Goal: Navigation & Orientation: Understand site structure

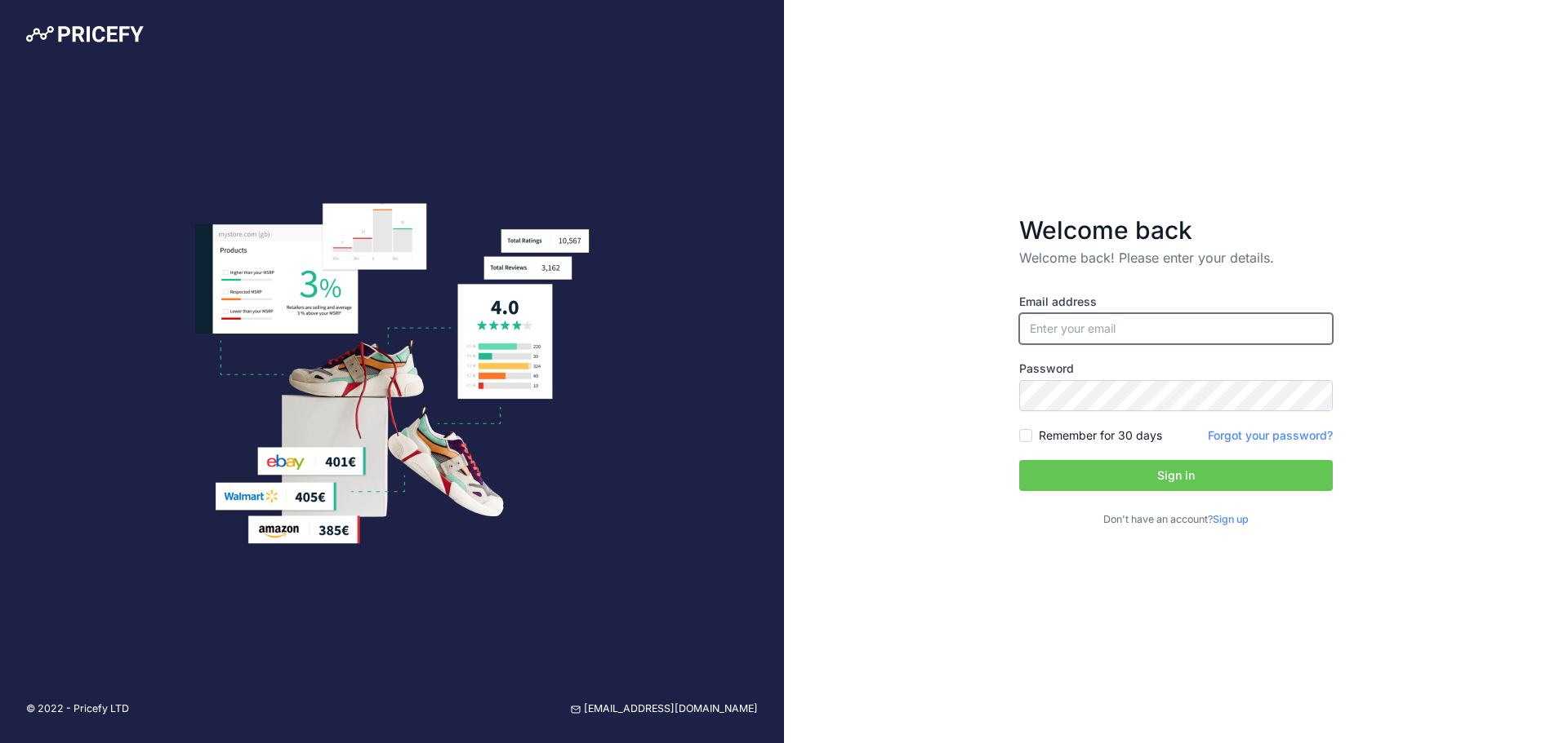
type input "[EMAIL_ADDRESS][DOMAIN_NAME]"
click at [1162, 484] on button "Sign in" at bounding box center [1176, 476] width 314 height 31
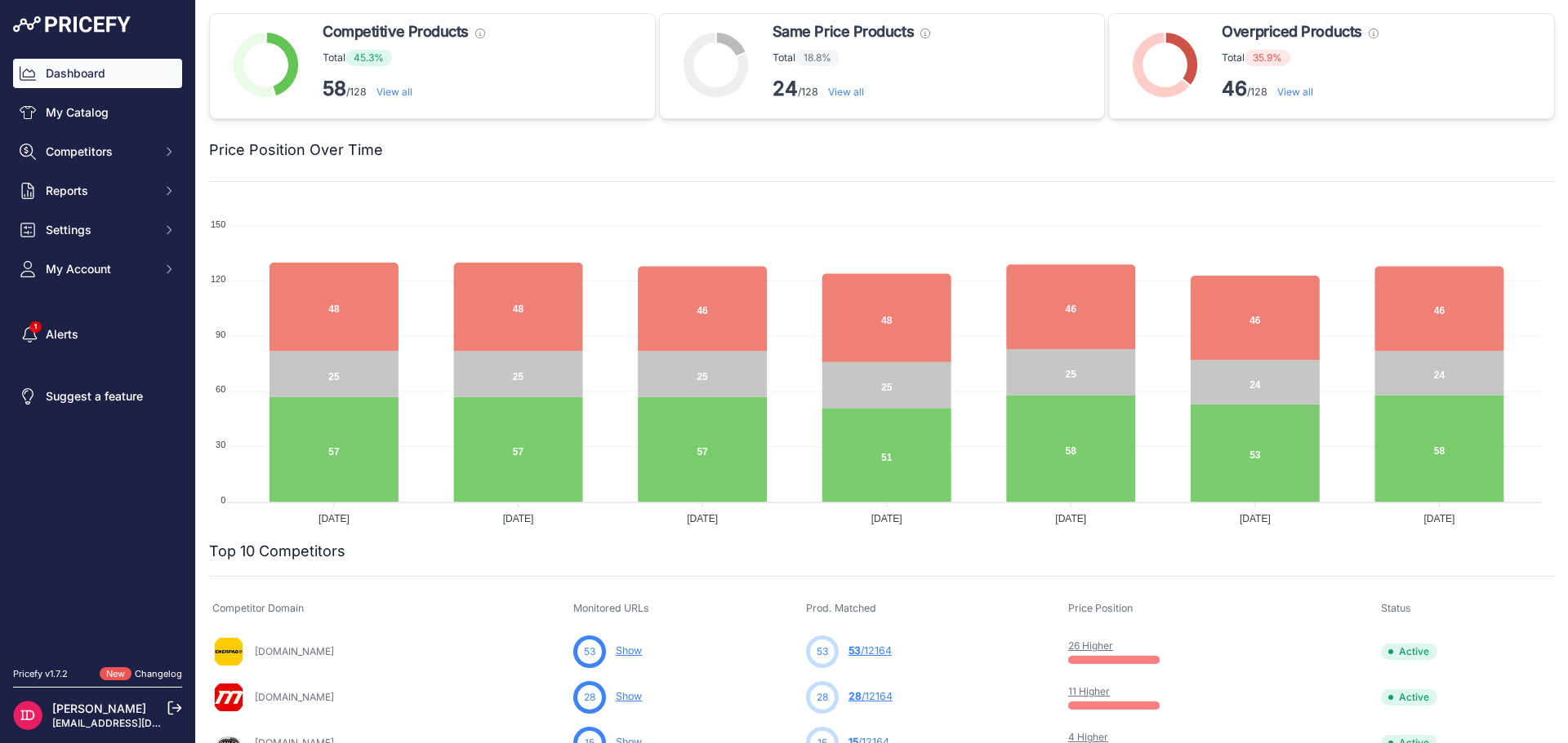
click at [1284, 99] on p "46 /128 View all" at bounding box center [1299, 89] width 156 height 26
click at [1291, 96] on link "View all" at bounding box center [1295, 91] width 36 height 12
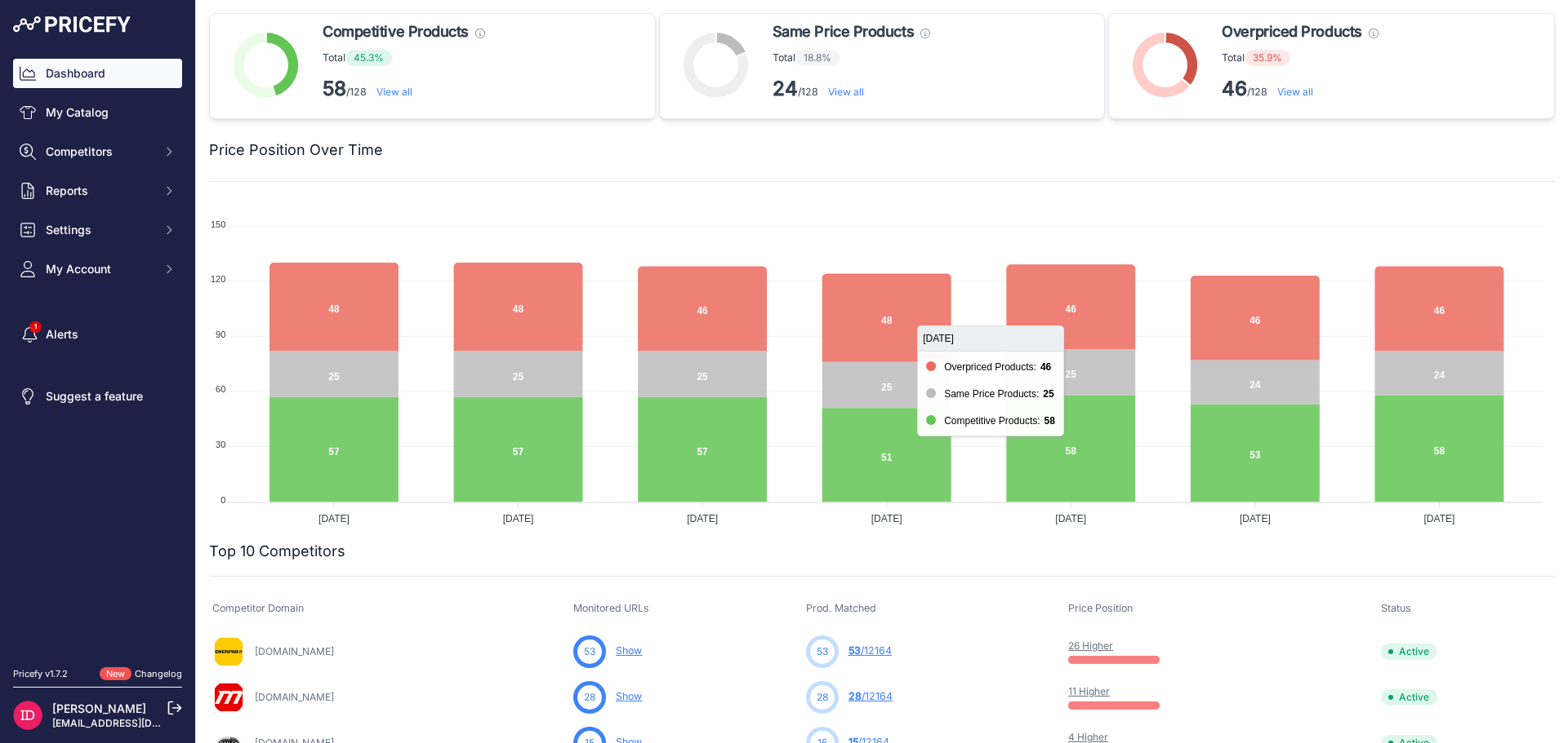
scroll to position [128, 0]
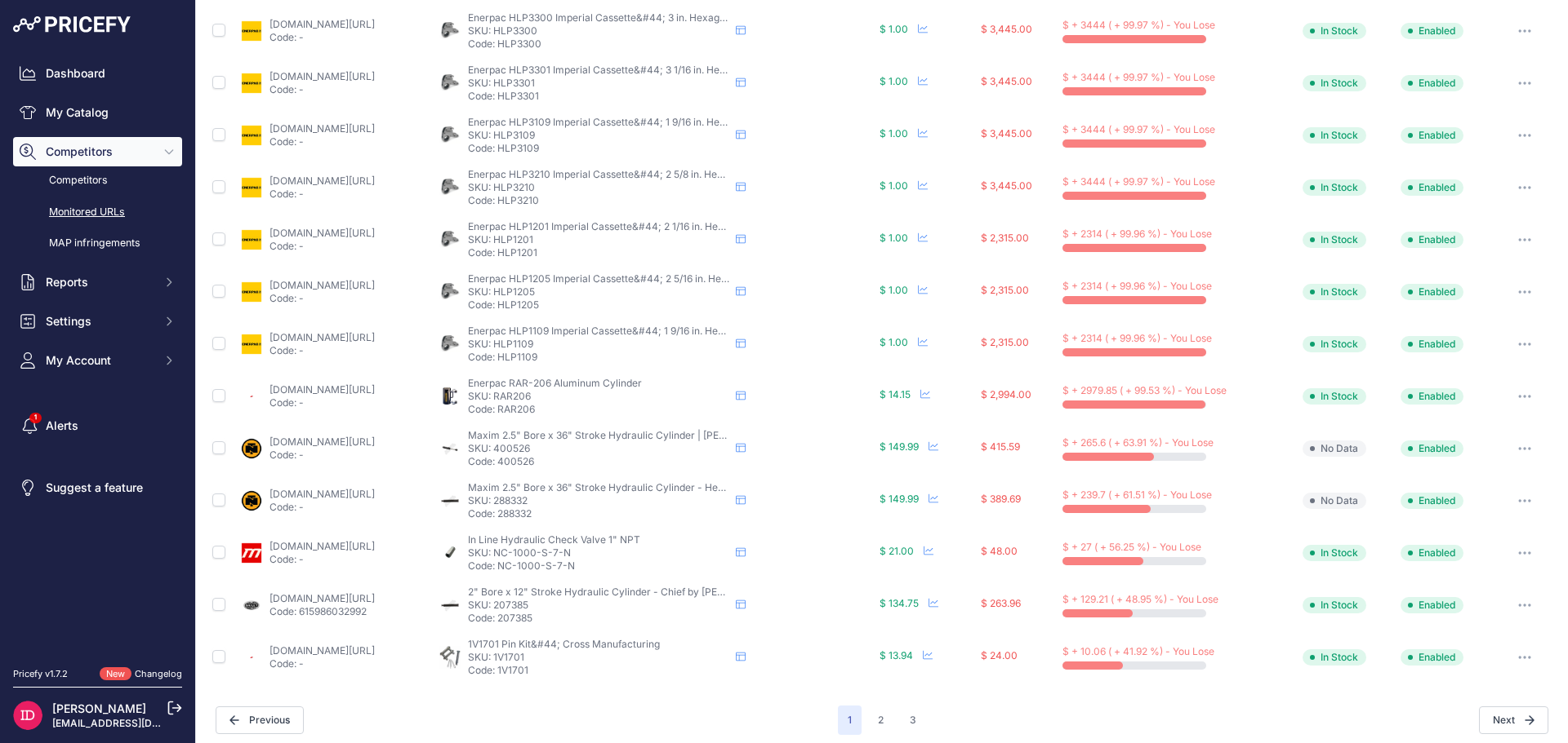
scroll to position [498, 0]
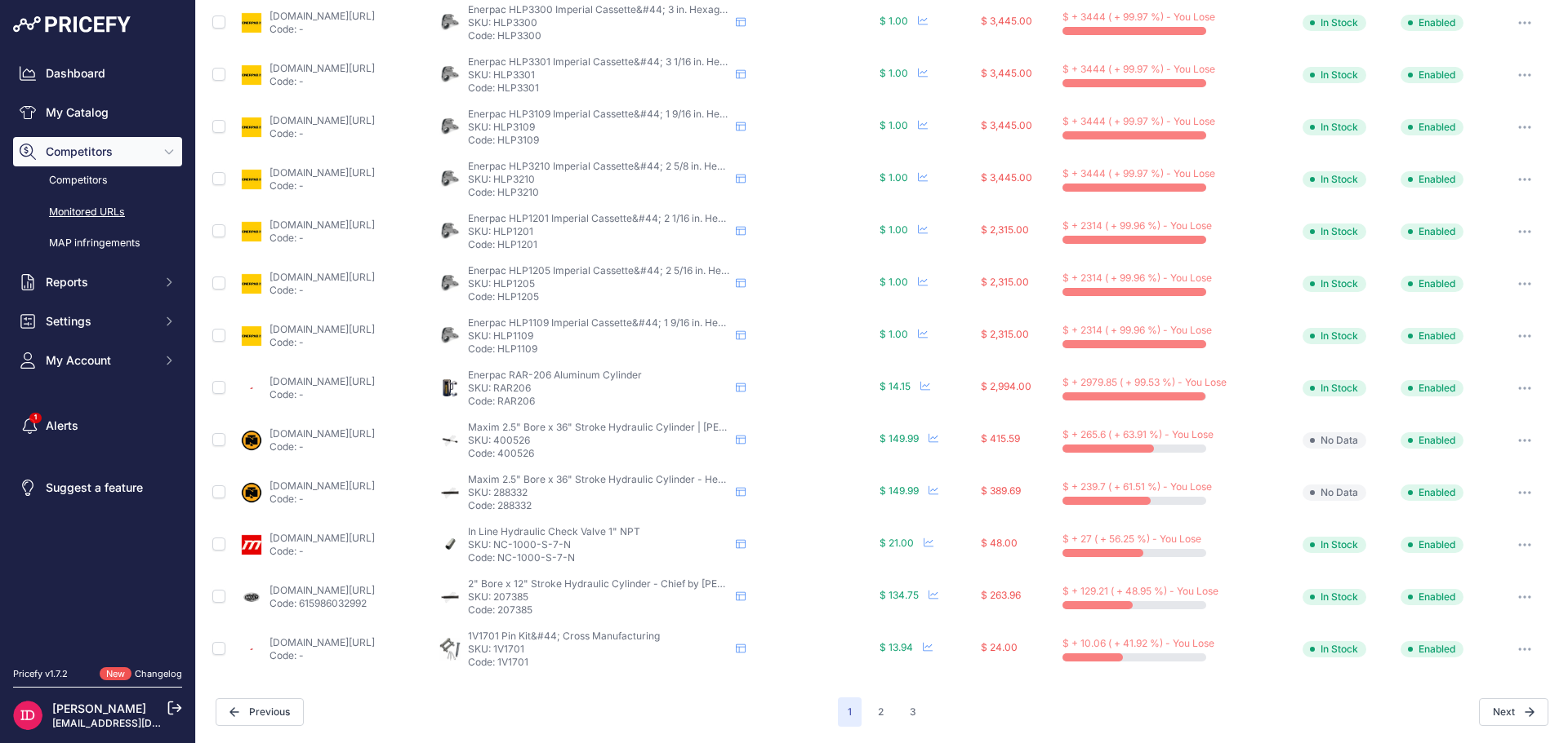
click at [1517, 435] on button "button" at bounding box center [1525, 441] width 33 height 23
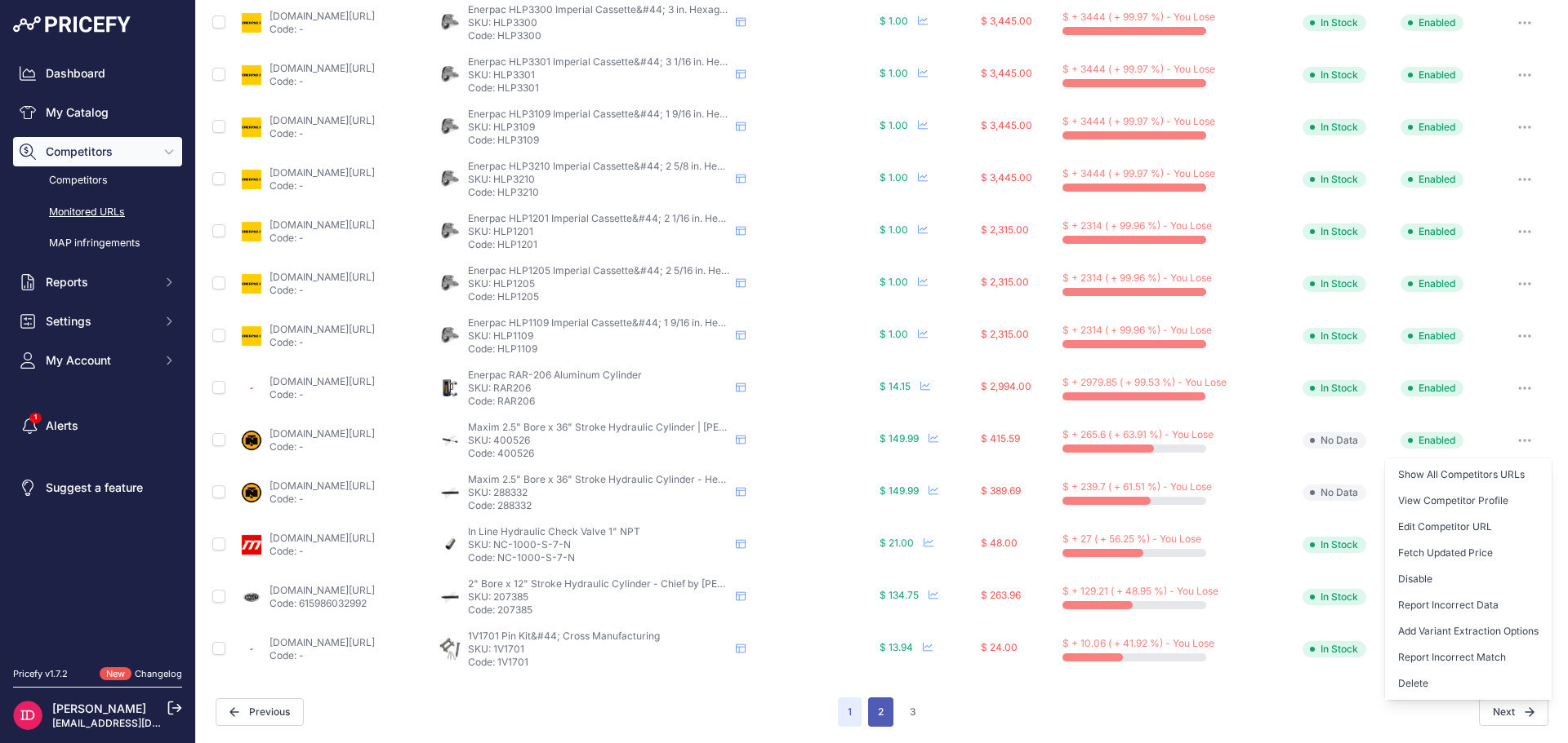
click at [878, 717] on button "2" at bounding box center [880, 712] width 25 height 29
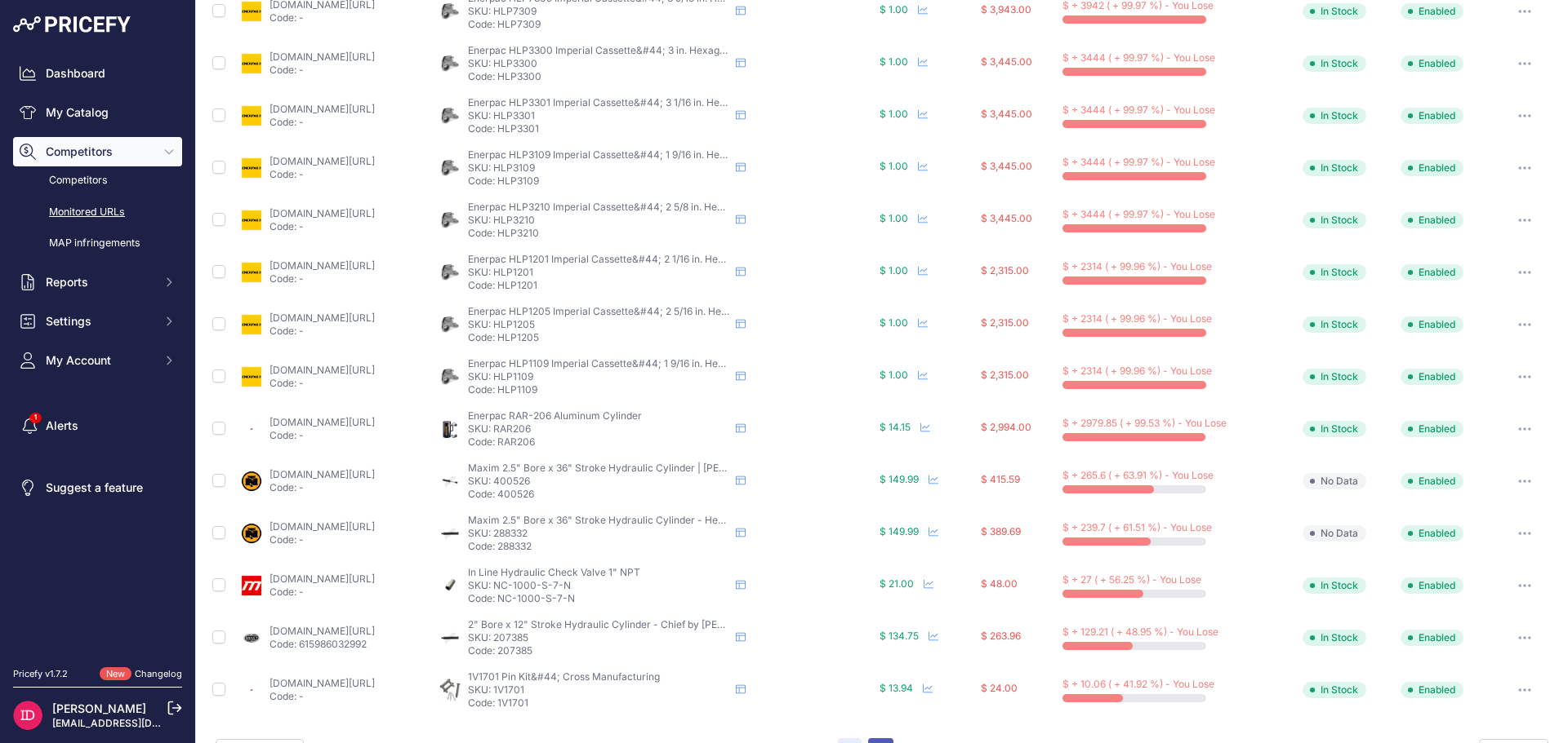
scroll to position [539, 0]
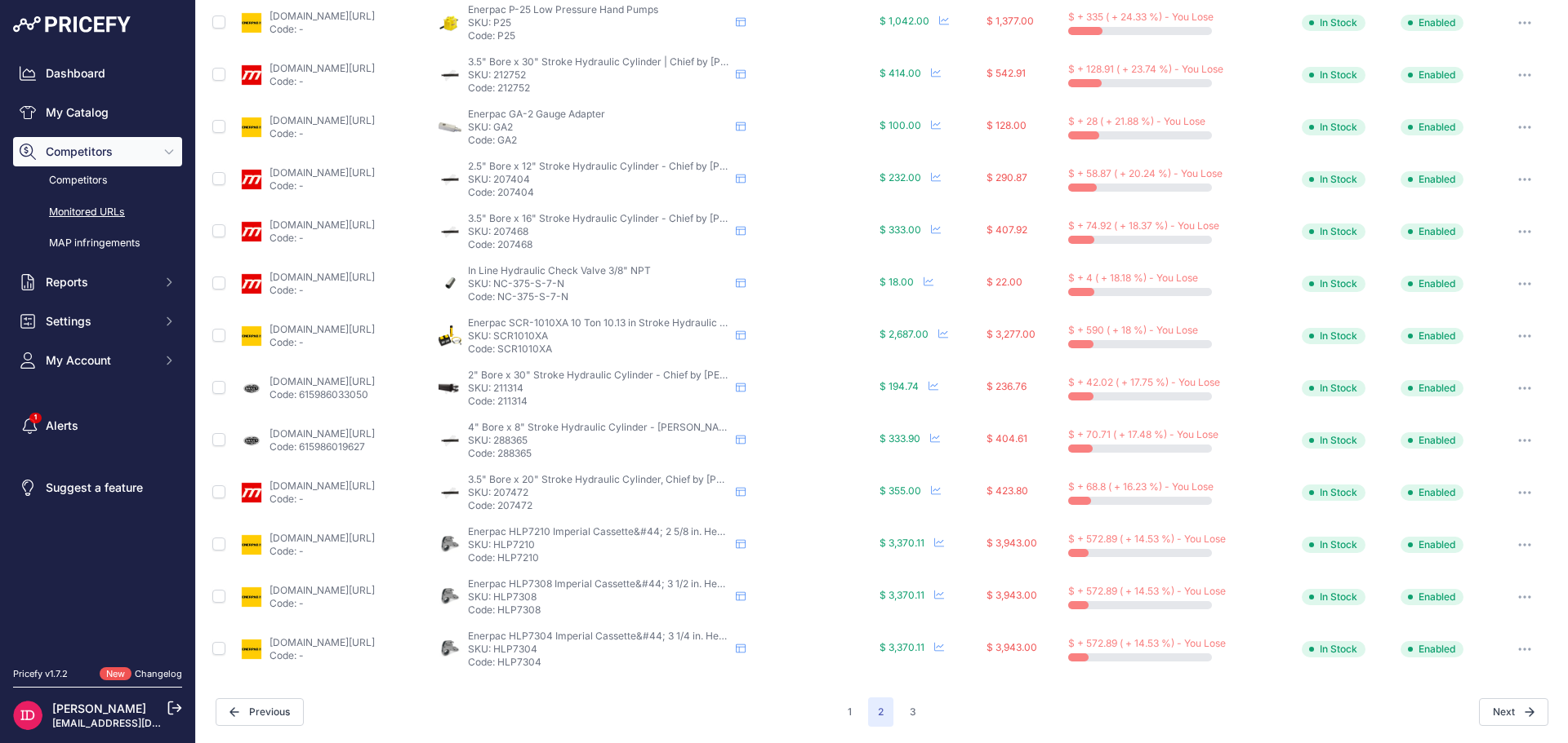
scroll to position [497, 0]
click at [906, 713] on button "3" at bounding box center [913, 713] width 26 height 29
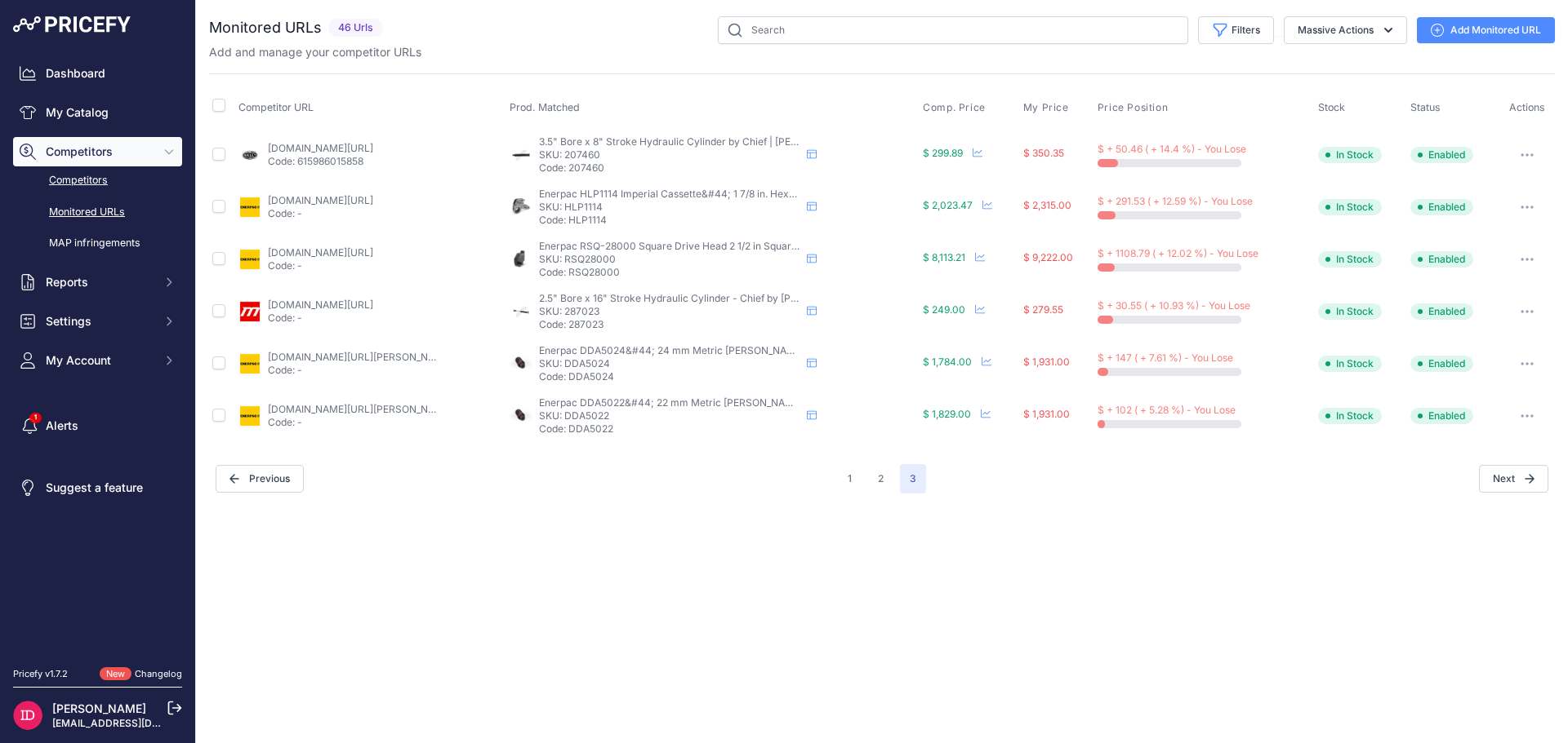
click at [89, 174] on link "Competitors" at bounding box center [97, 181] width 169 height 28
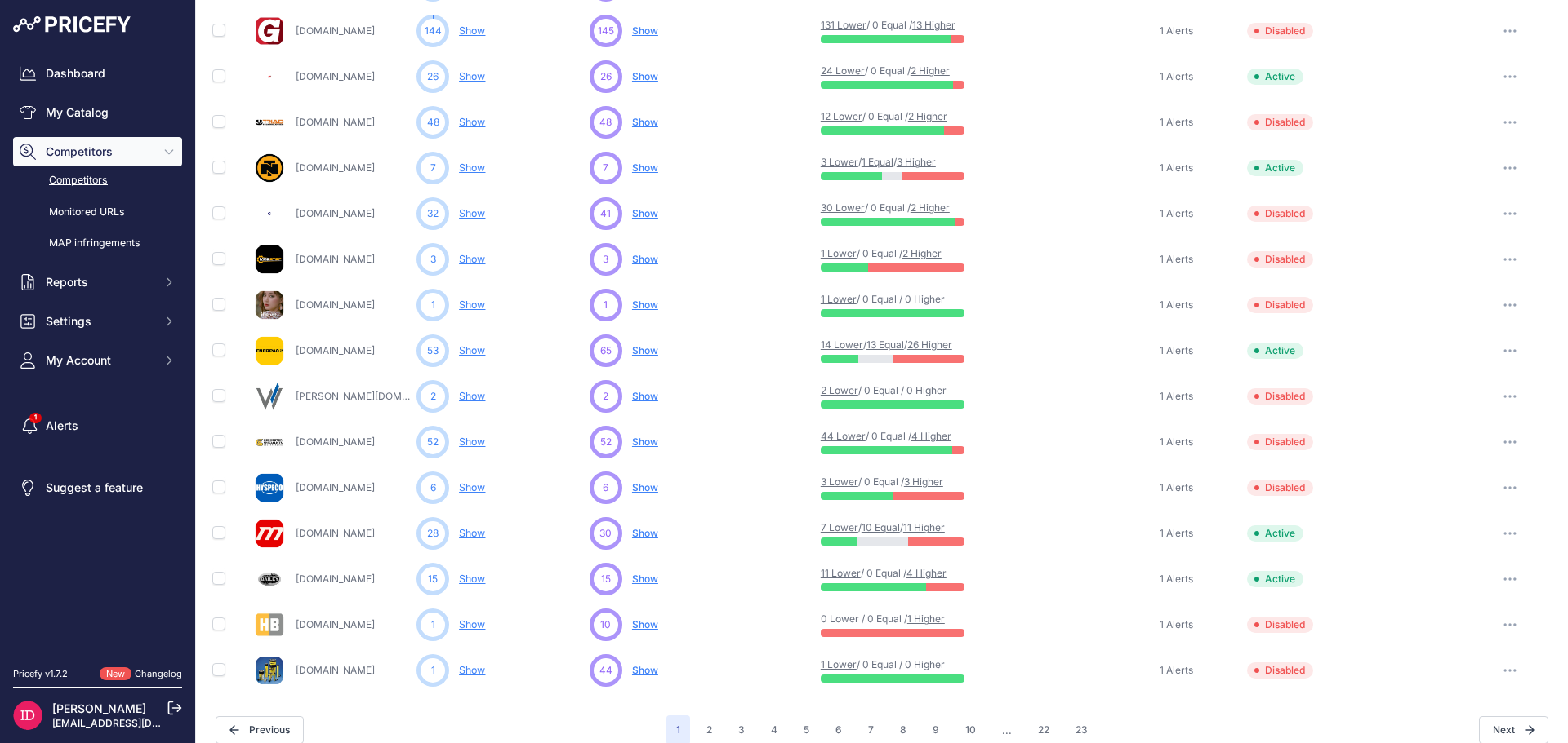
scroll to position [633, 0]
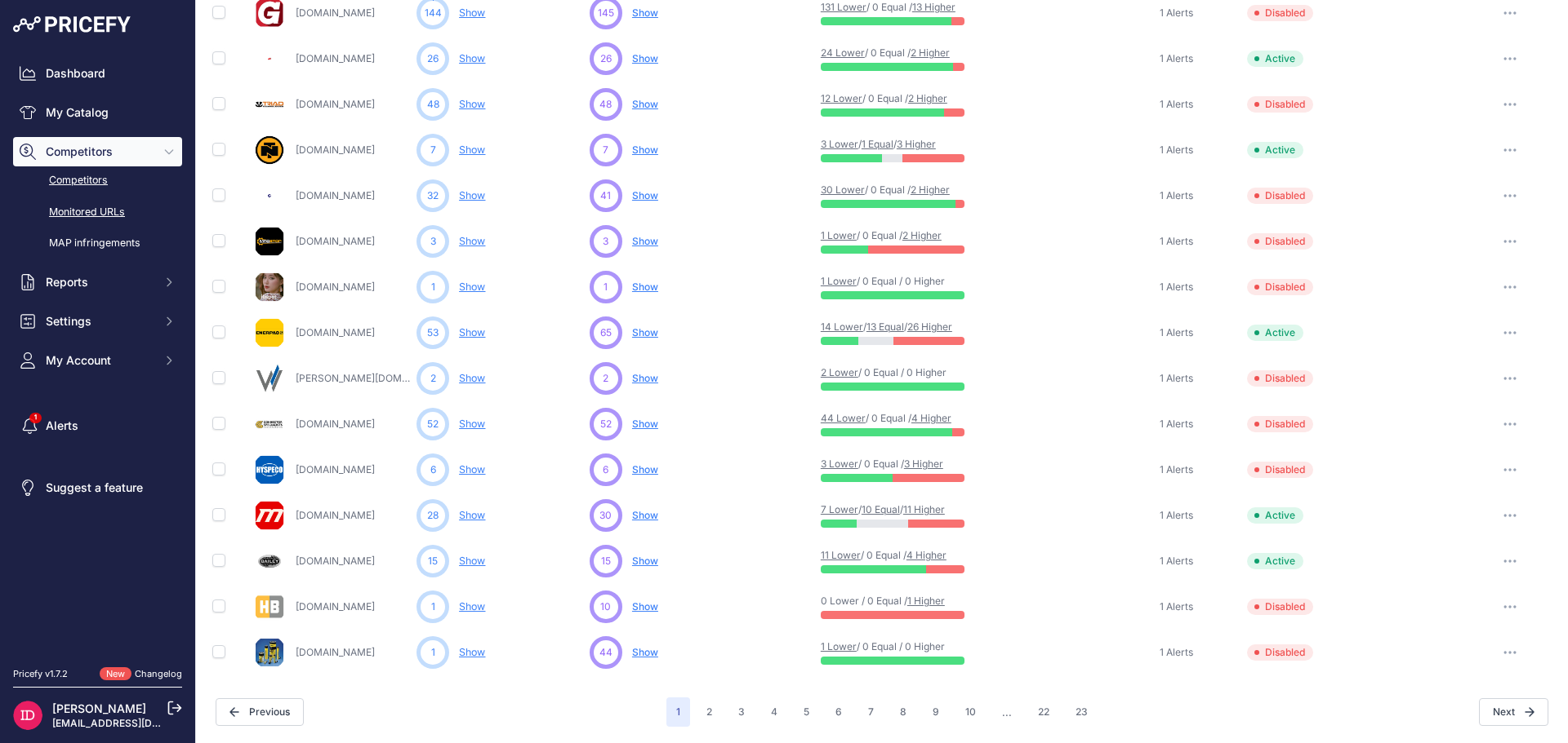
click at [81, 213] on link "Monitored URLs" at bounding box center [97, 213] width 169 height 28
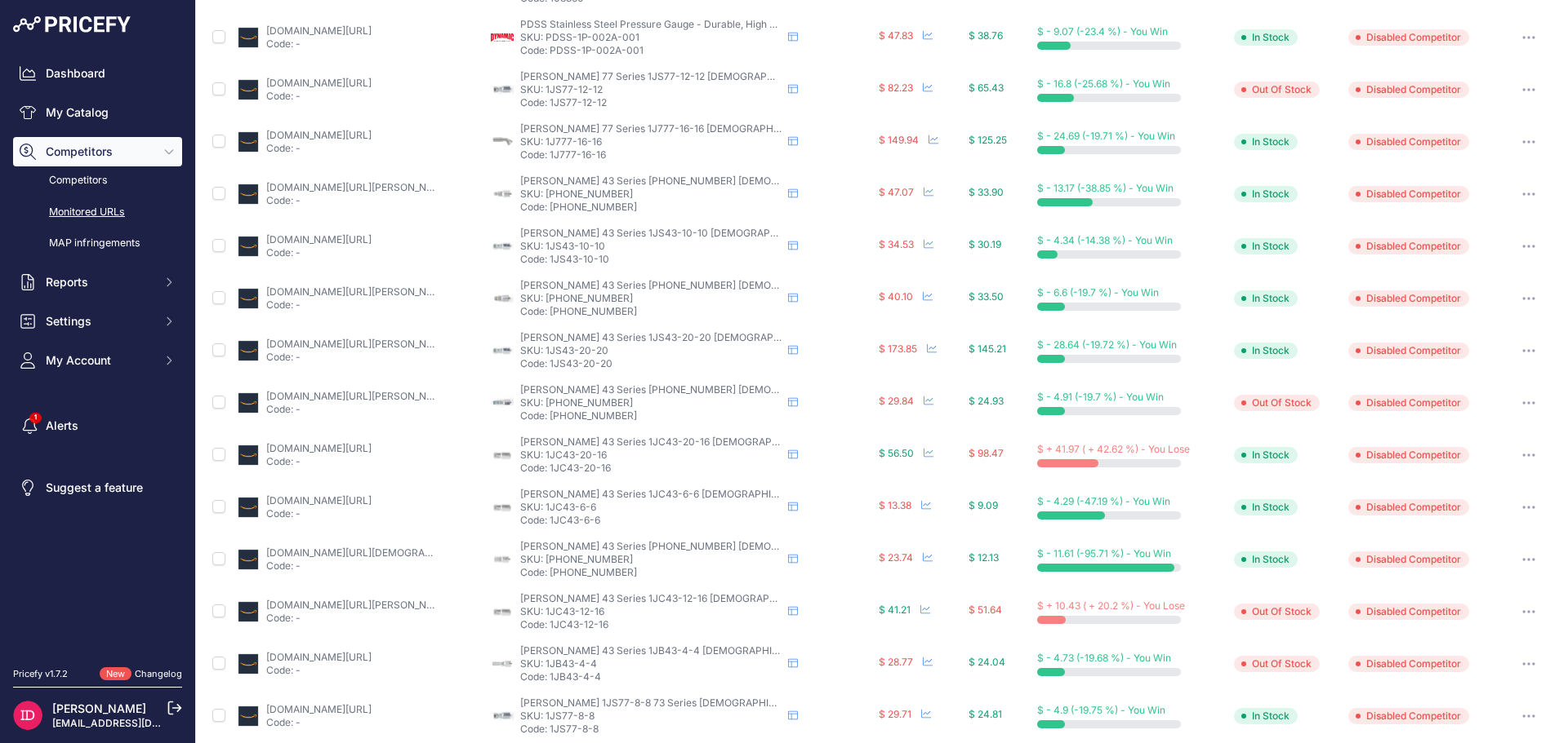
scroll to position [498, 0]
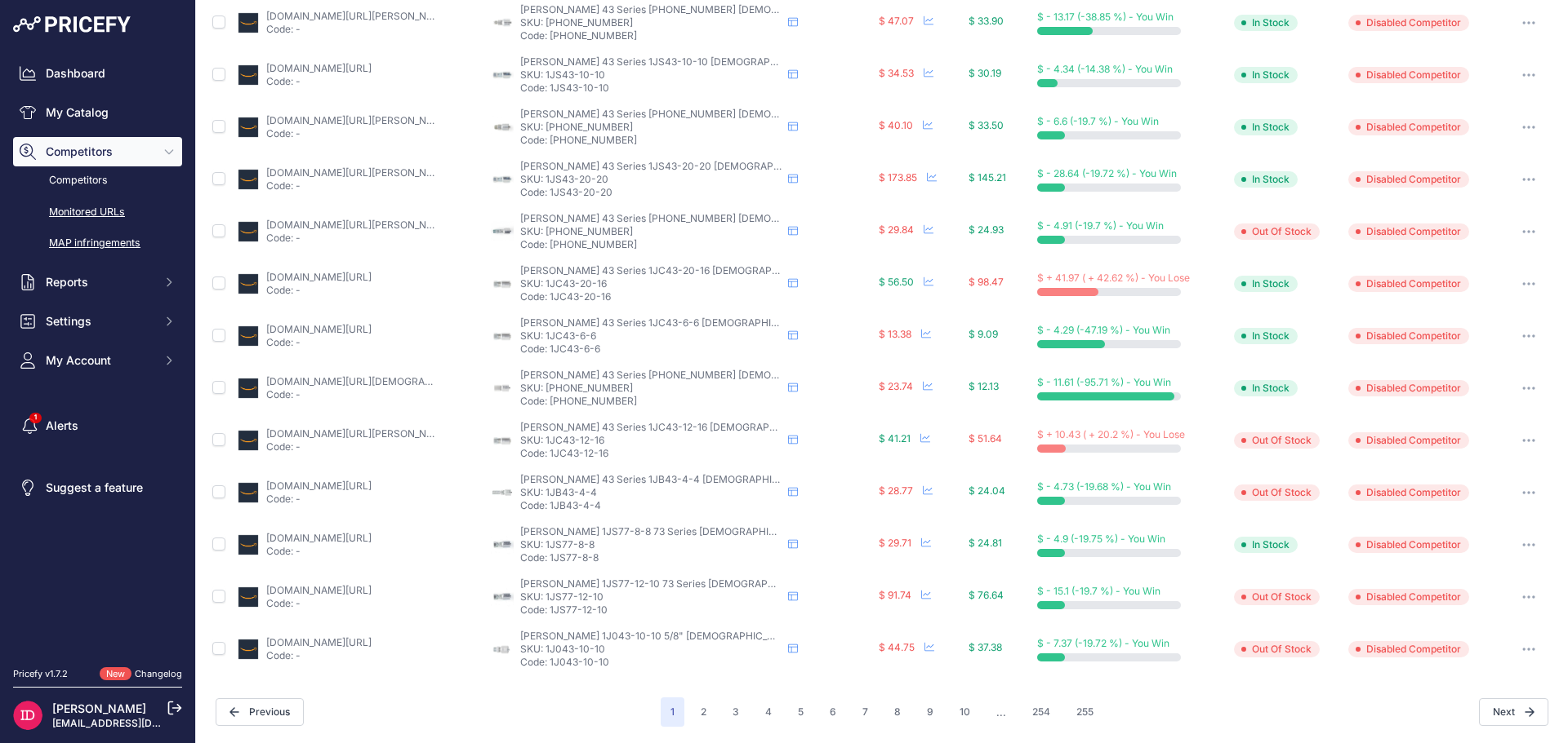
click at [81, 248] on link "MAP infringements" at bounding box center [97, 244] width 169 height 28
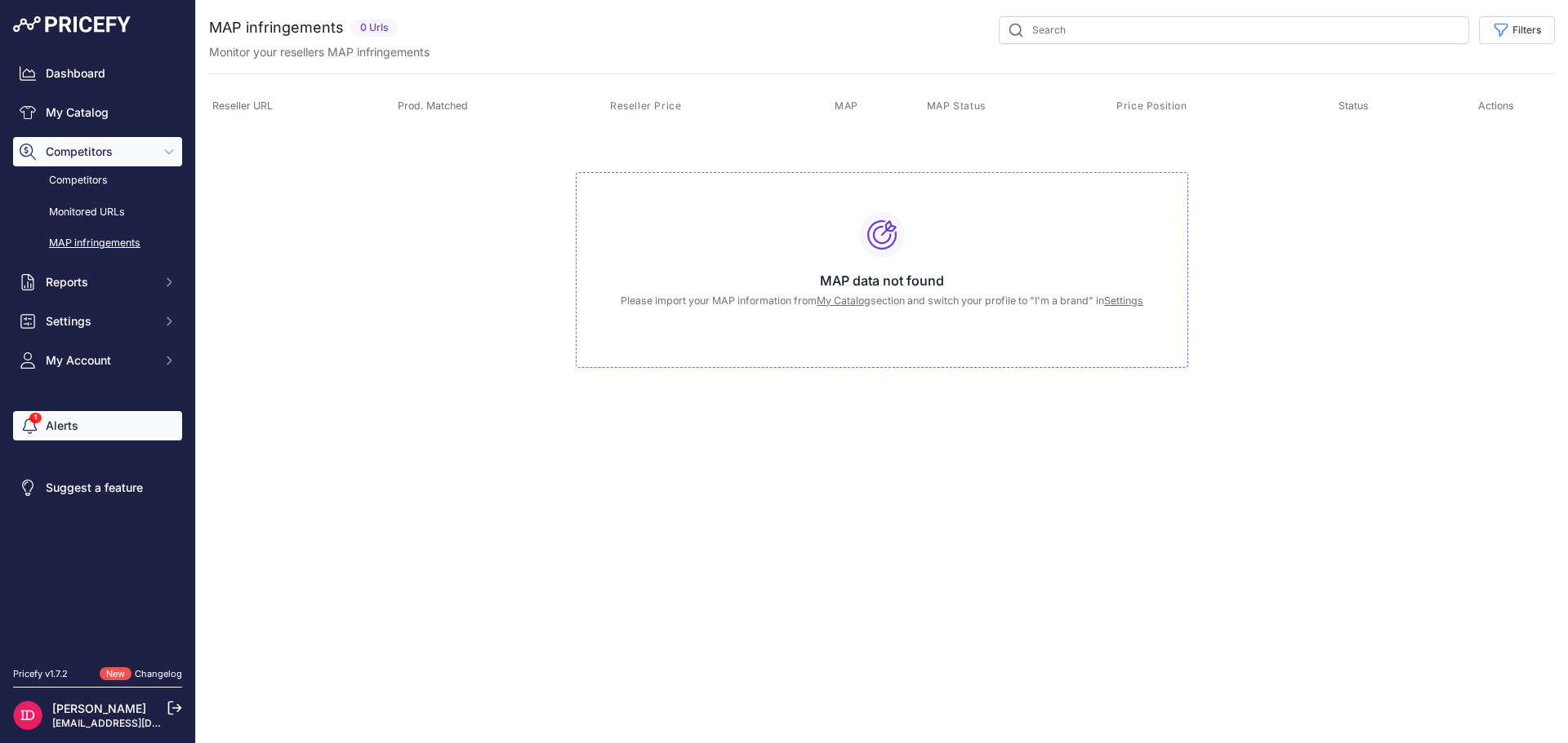
click at [91, 419] on link "Alerts" at bounding box center [97, 426] width 169 height 29
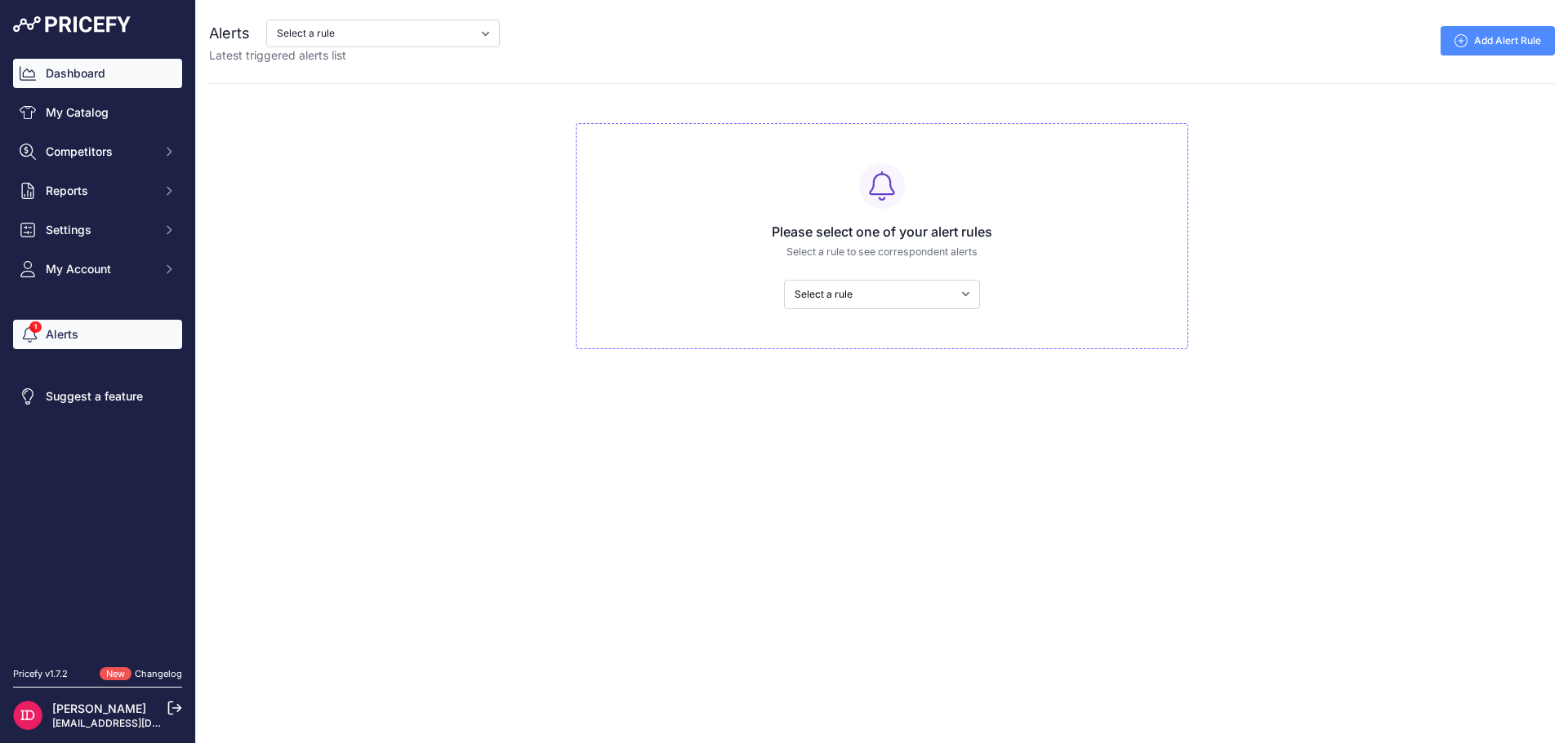
click at [89, 83] on link "Dashboard" at bounding box center [97, 73] width 169 height 29
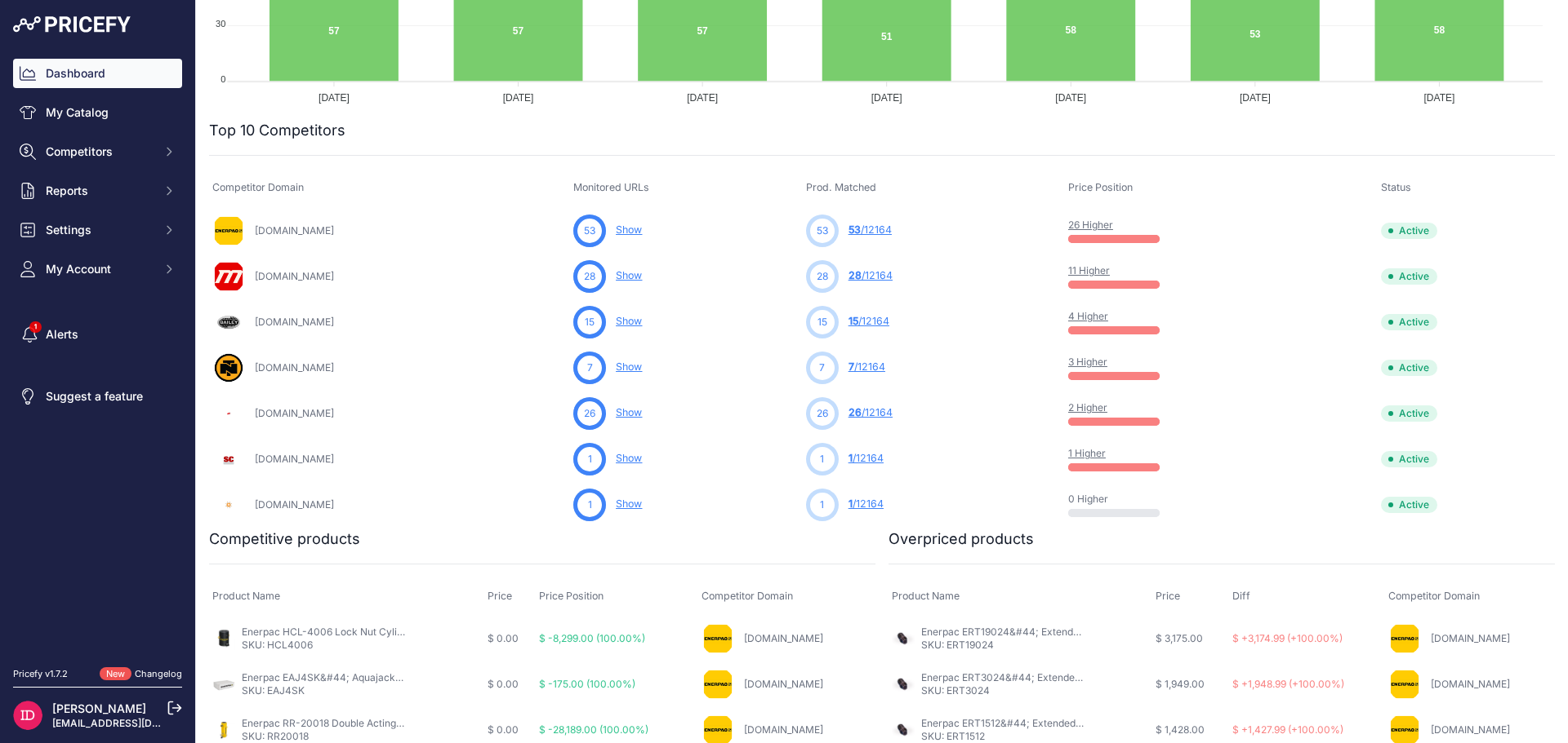
scroll to position [751, 0]
